Goal: Use online tool/utility: Utilize a website feature to perform a specific function

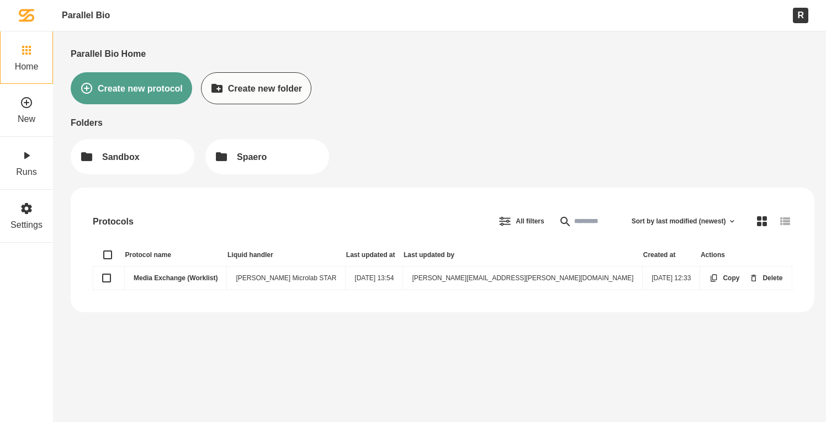
click at [192, 275] on link "Media Exchange (Worklist)" at bounding box center [176, 278] width 84 height 8
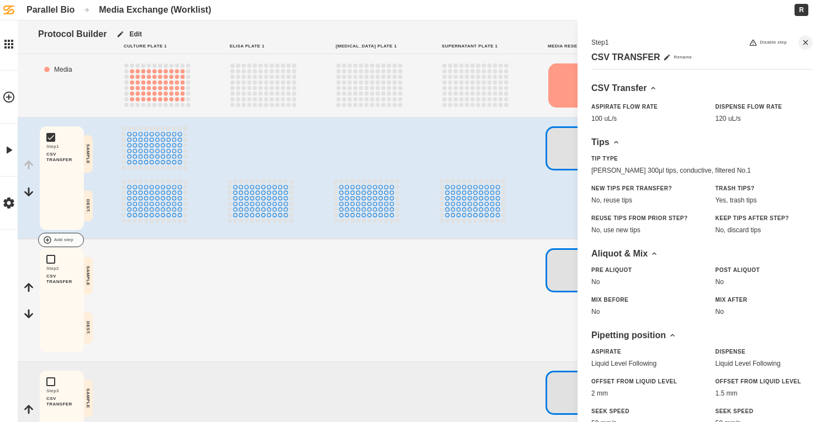
click at [495, 229] on div at bounding box center [456, 240] width 826 height 22
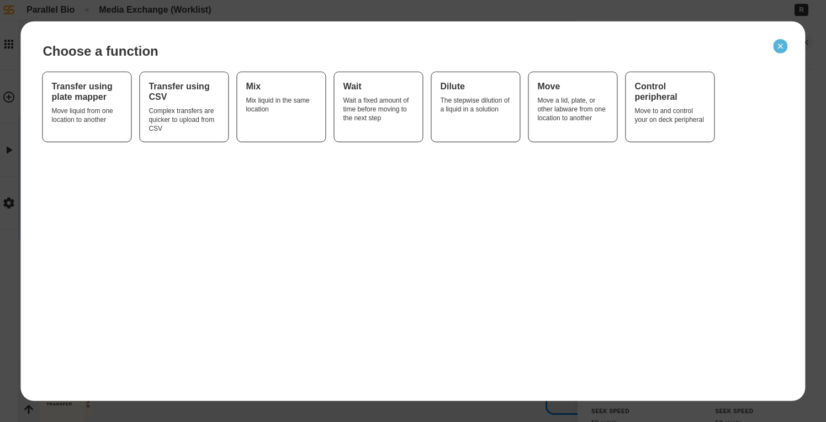
click at [783, 44] on icon "Close" at bounding box center [780, 45] width 9 height 9
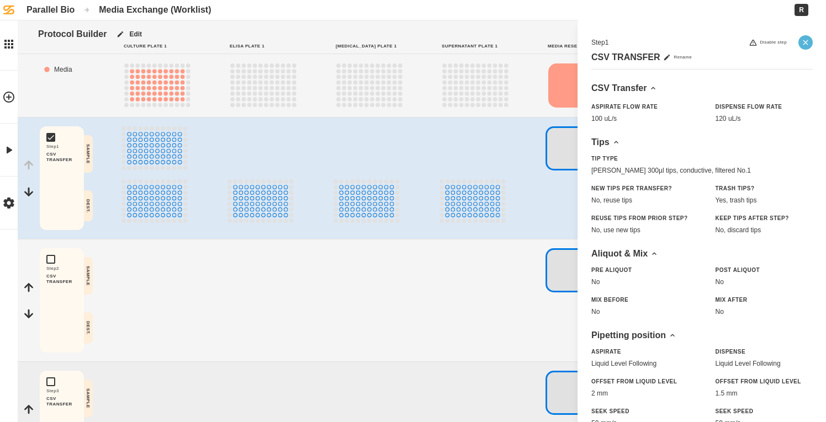
click at [800, 46] on button "Close" at bounding box center [805, 42] width 14 height 14
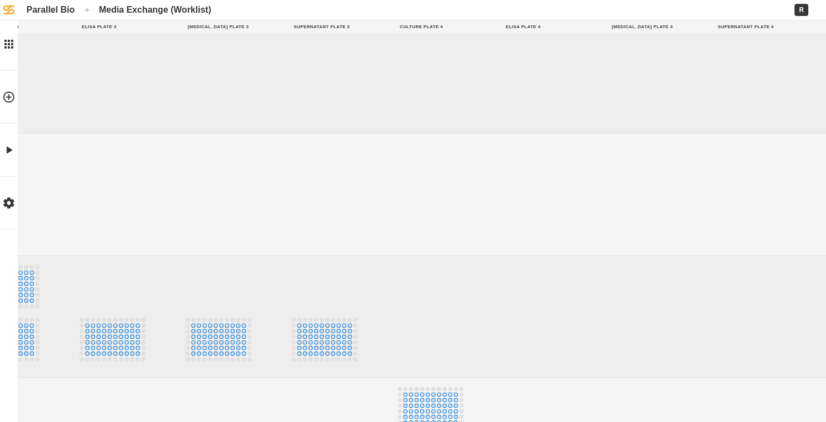
scroll to position [238, 1102]
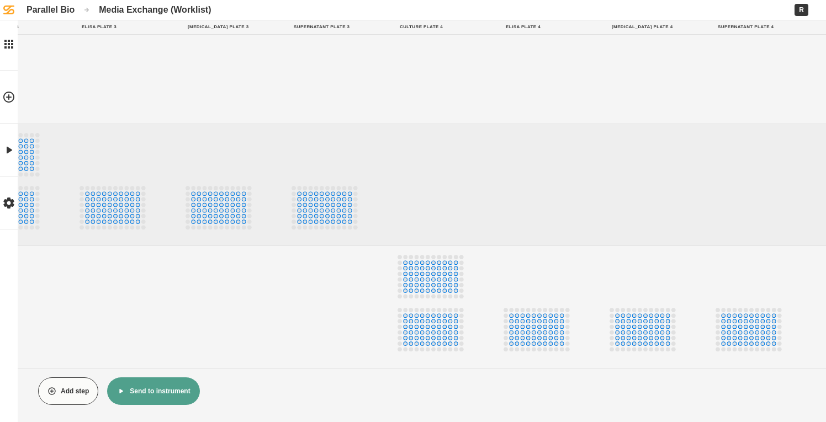
click at [159, 381] on button "Send to instrument" at bounding box center [153, 392] width 92 height 28
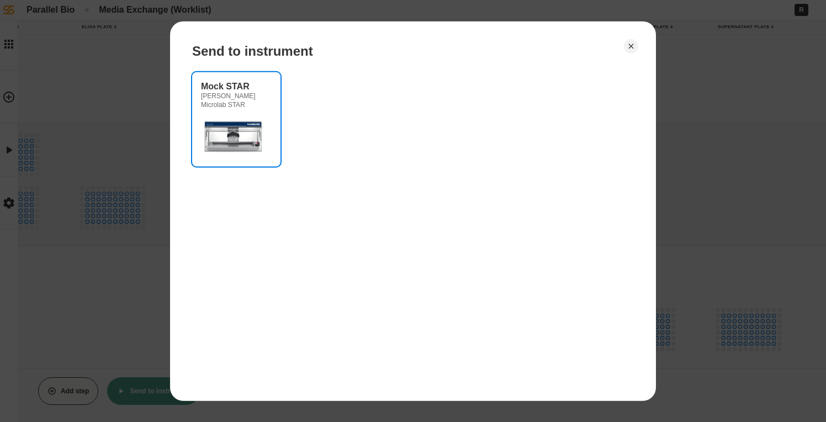
click at [264, 118] on img at bounding box center [234, 135] width 66 height 44
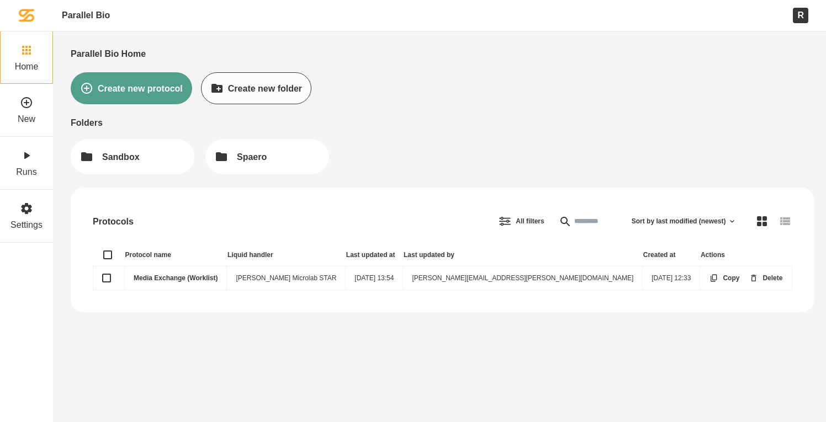
click at [183, 280] on link "Media Exchange (Worklist)" at bounding box center [176, 278] width 84 height 8
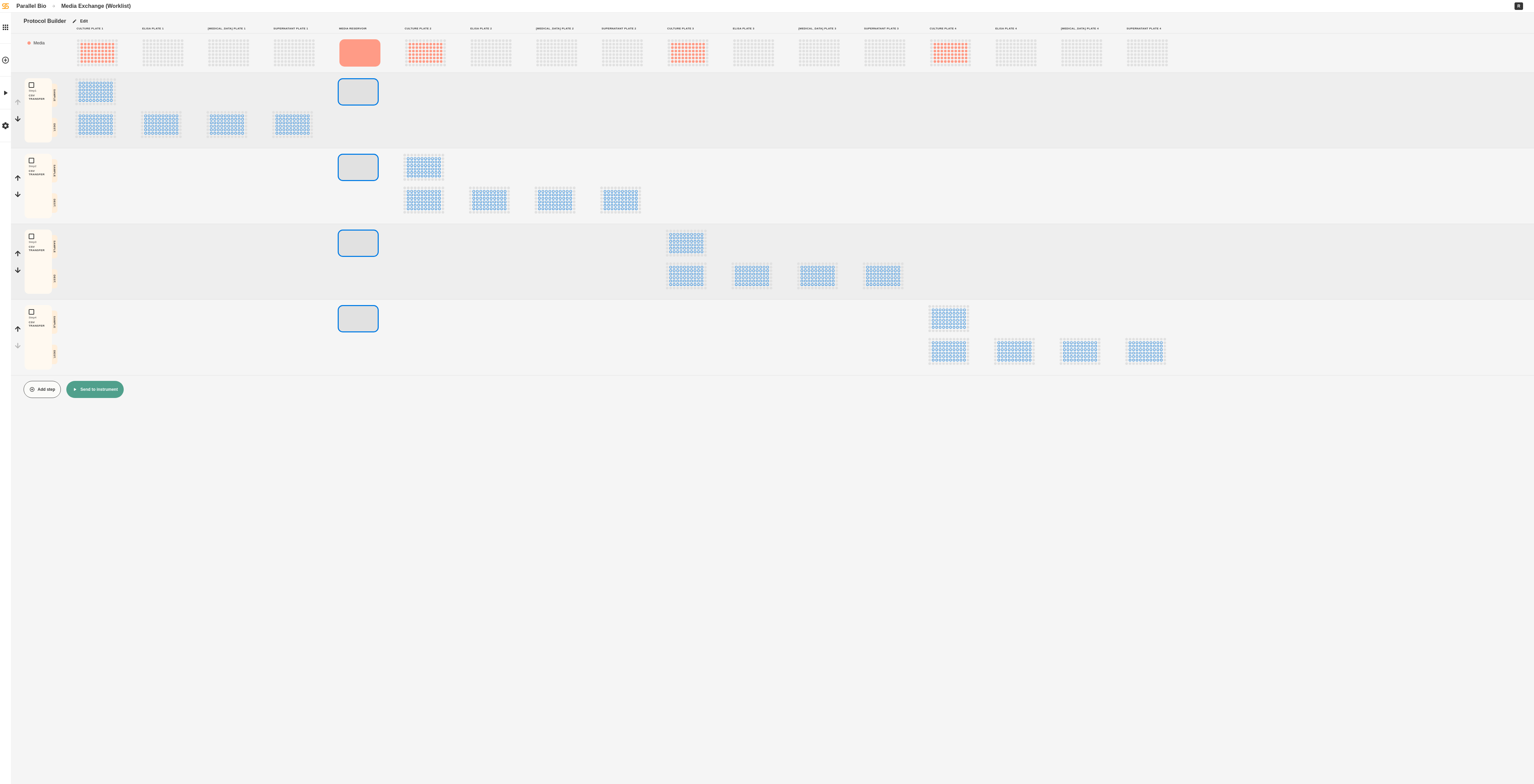
click at [96, 261] on button "Send to instrument" at bounding box center [95, 390] width 57 height 17
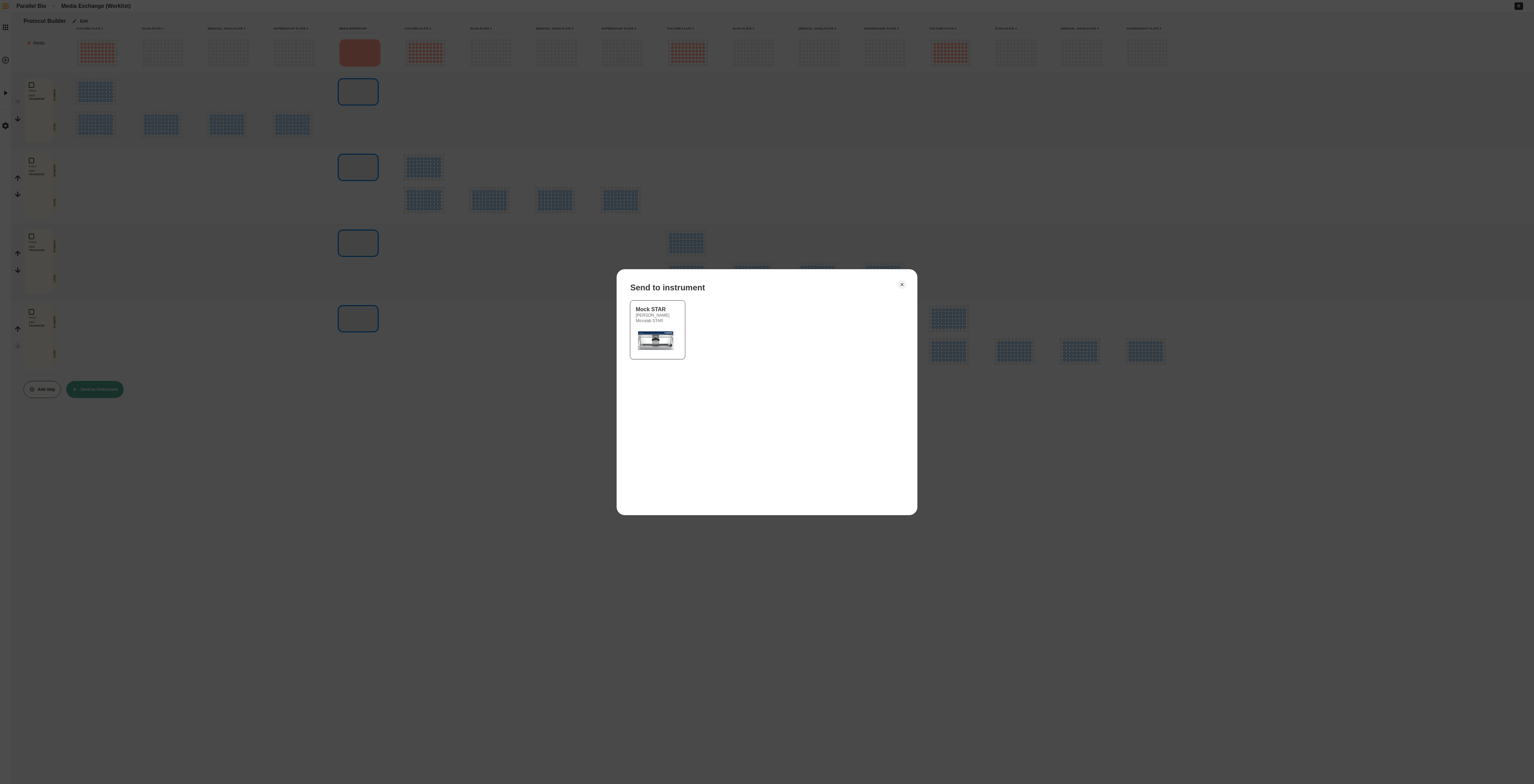
click at [511, 261] on div "Send to instrument Mock STAR [PERSON_NAME] Microlab STAR" at bounding box center [767, 392] width 301 height 246
click at [511, 261] on icon "Close" at bounding box center [901, 284] width 6 height 6
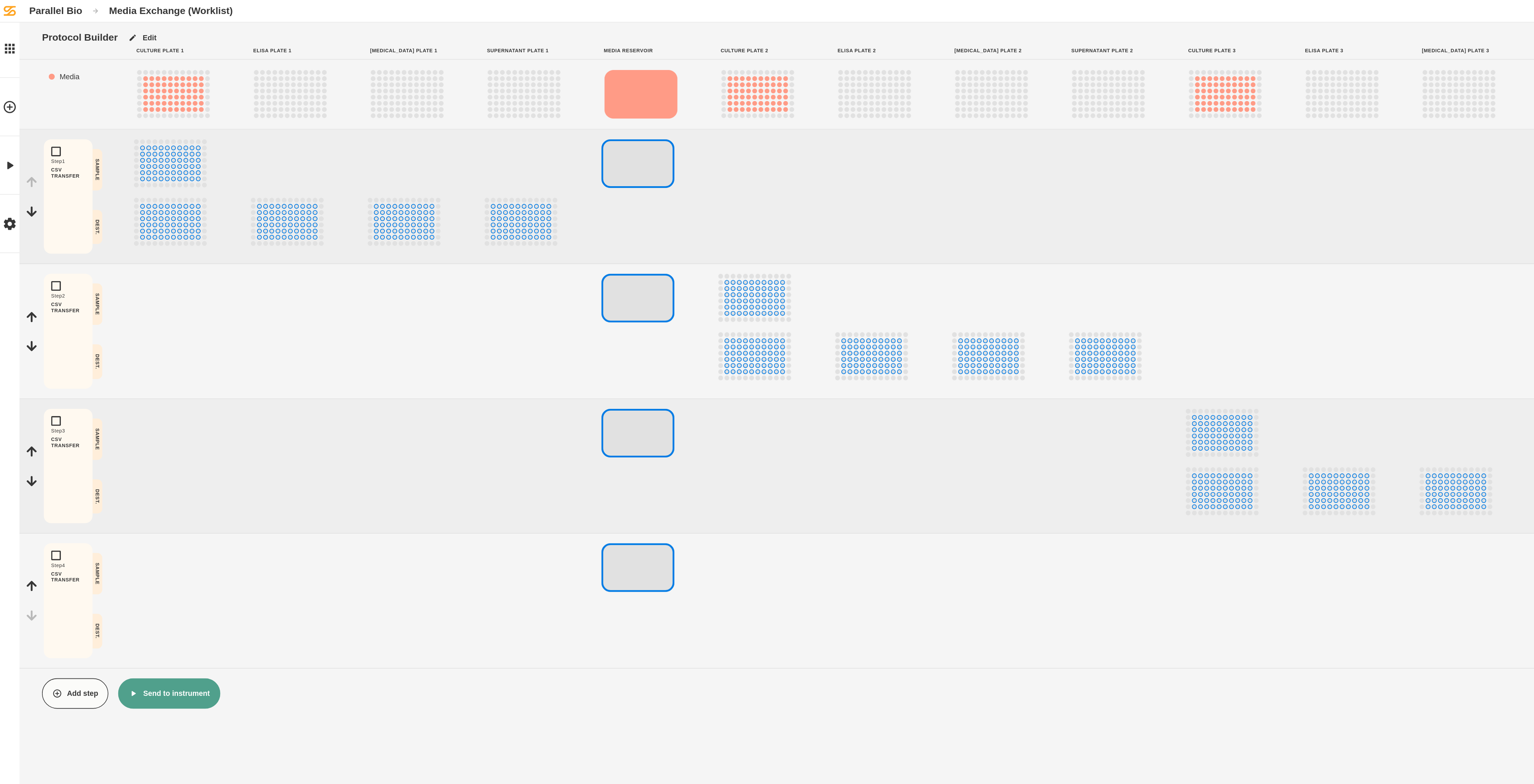
click at [511, 261] on div "Protocol Builder Edit Culture Plate 1 Elisa Plate 1 [MEDICAL_DATA] Plate 1 Supe…" at bounding box center [767, 392] width 1534 height 784
click at [100, 261] on button "Send to instrument" at bounding box center [95, 390] width 57 height 17
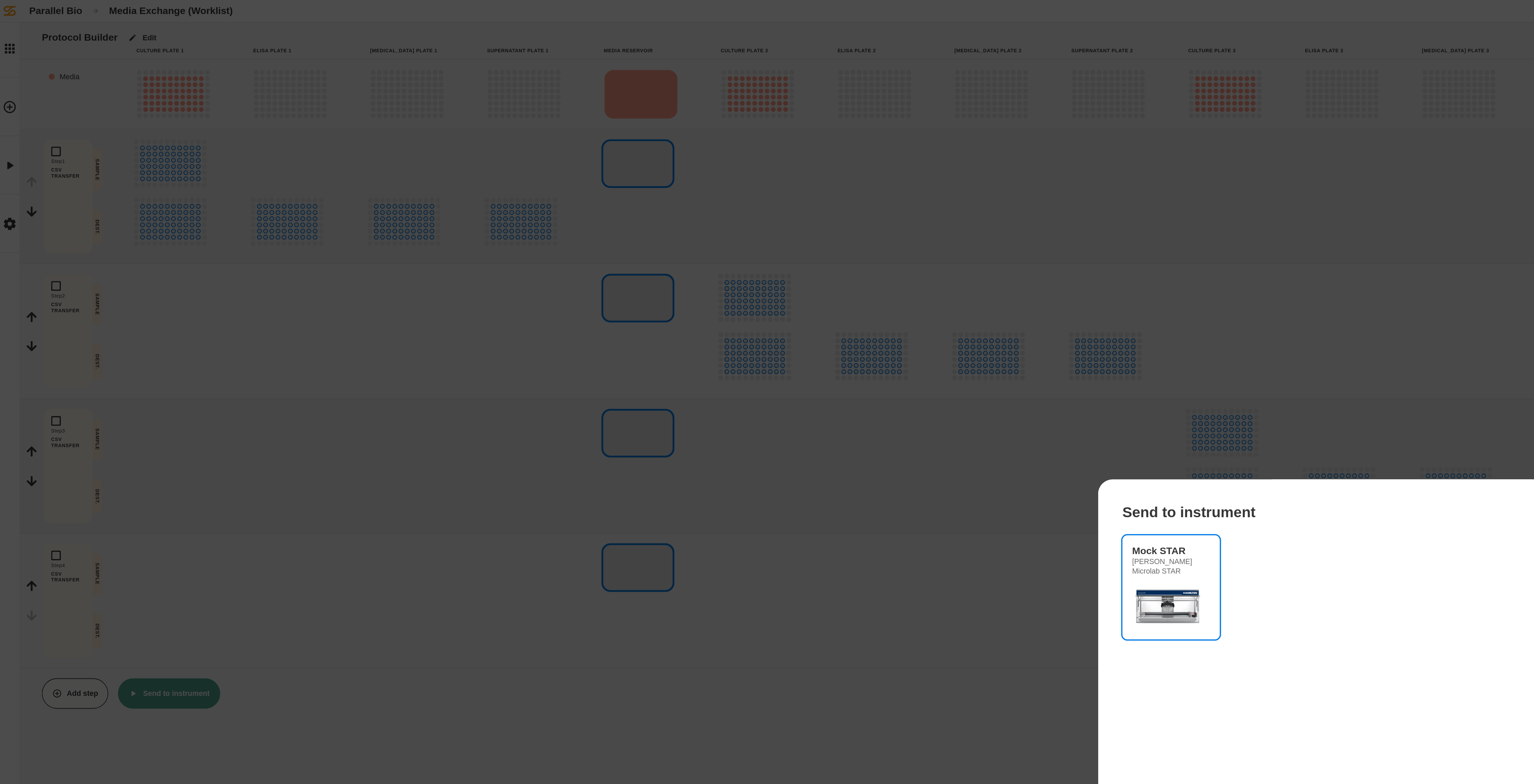
click at [511, 261] on img at bounding box center [656, 340] width 41 height 27
